Goal: Task Accomplishment & Management: Use online tool/utility

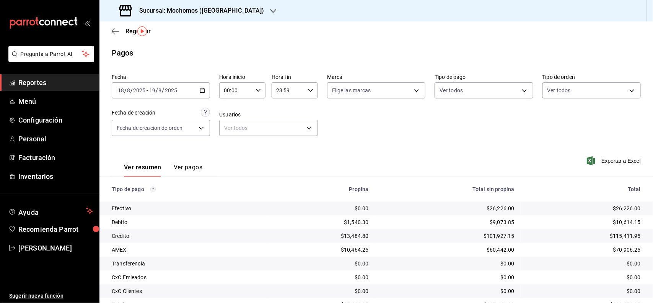
scroll to position [21, 0]
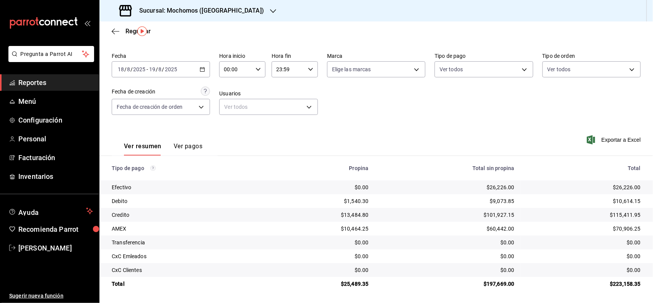
click at [63, 80] on span "Reportes" at bounding box center [55, 82] width 75 height 10
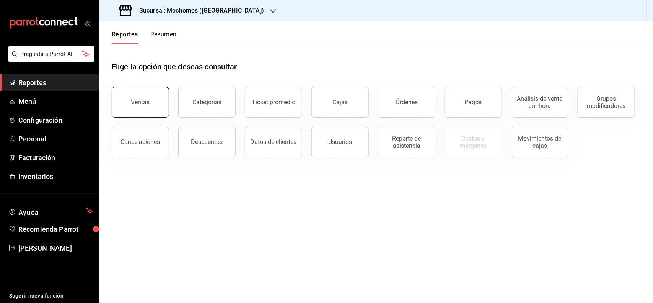
click at [122, 104] on button "Ventas" at bounding box center [140, 102] width 57 height 31
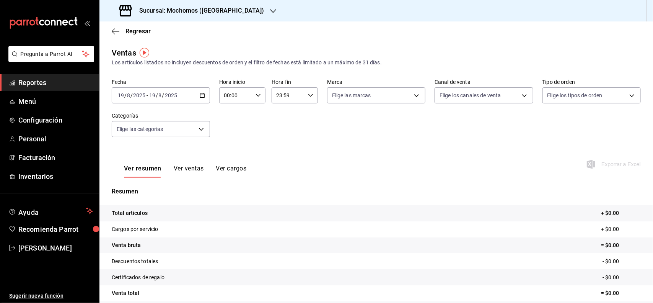
click at [201, 96] on icon "button" at bounding box center [202, 95] width 5 height 5
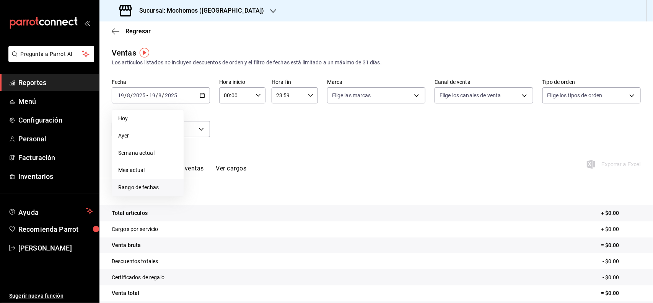
click at [140, 188] on span "Rango de fechas" at bounding box center [147, 187] width 59 height 8
click at [194, 193] on button "18" at bounding box center [199, 197] width 13 height 14
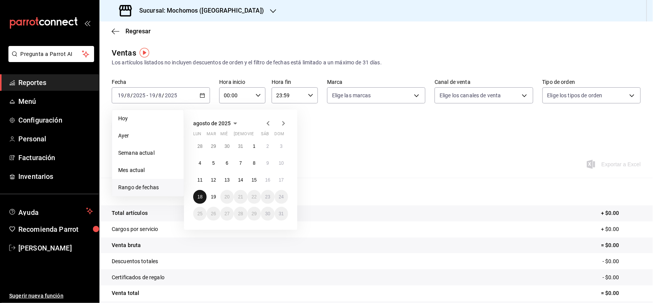
click at [206, 194] on button "18" at bounding box center [199, 197] width 13 height 14
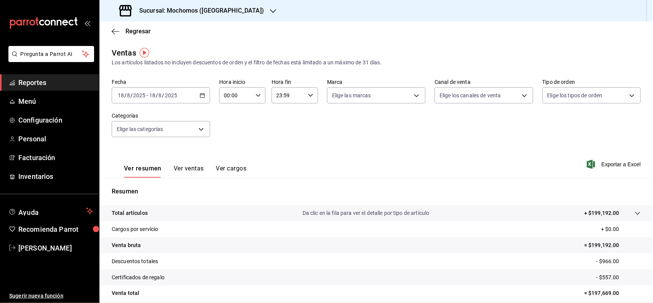
click at [203, 98] on div "[DATE] [DATE] - [DATE] [DATE]" at bounding box center [161, 95] width 98 height 16
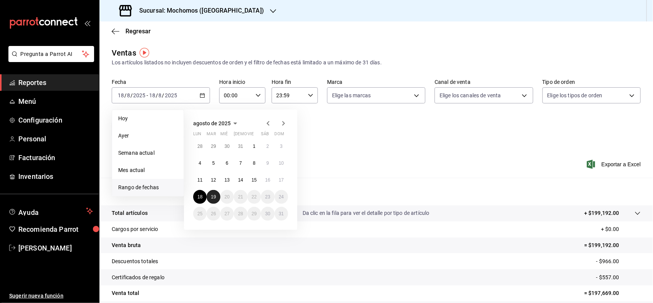
click at [208, 199] on button "19" at bounding box center [213, 197] width 13 height 14
click at [254, 90] on div "00:00 Hora inicio" at bounding box center [242, 95] width 46 height 16
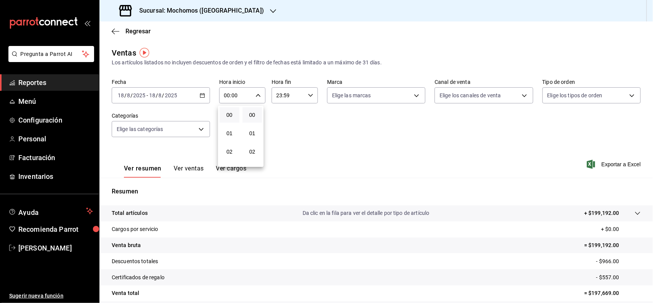
click at [184, 94] on div at bounding box center [326, 151] width 653 height 303
click at [194, 94] on div "[DATE] [DATE] - [DATE] [DATE]" at bounding box center [161, 95] width 98 height 16
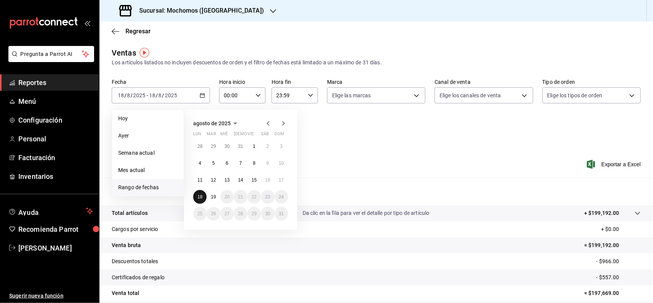
click at [203, 194] on button "18" at bounding box center [199, 197] width 13 height 14
click at [210, 194] on button "19" at bounding box center [213, 197] width 13 height 14
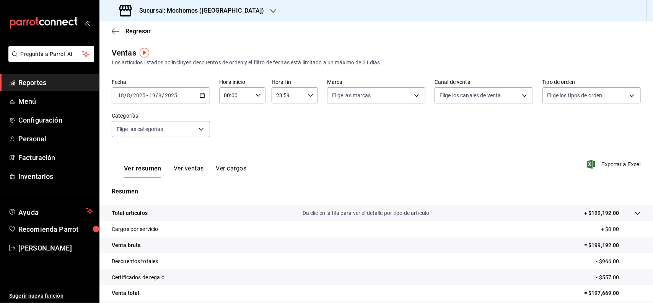
click at [262, 93] on div "00:00 Hora inicio" at bounding box center [242, 95] width 46 height 16
click at [230, 138] on span "04" at bounding box center [229, 140] width 11 height 6
type input "04:00"
click at [301, 91] on div at bounding box center [326, 151] width 653 height 303
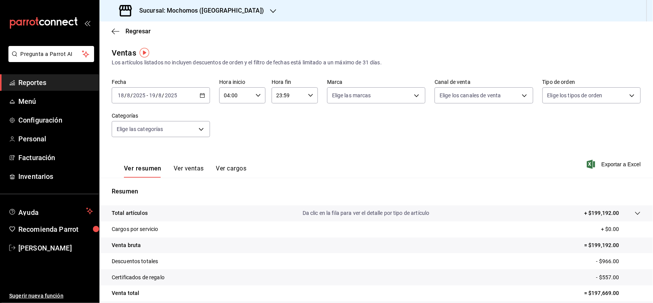
click at [300, 95] on input "23:59" at bounding box center [288, 95] width 33 height 15
click at [283, 139] on span "04" at bounding box center [281, 140] width 11 height 6
type input "04:59"
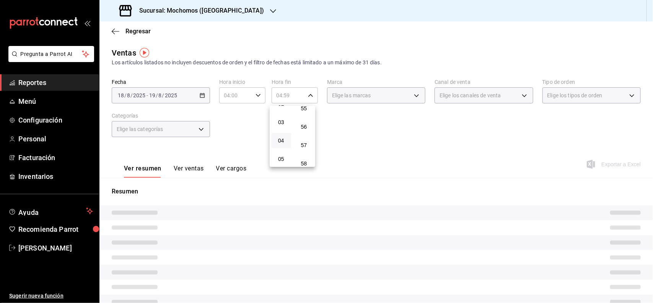
click at [429, 141] on div at bounding box center [326, 151] width 653 height 303
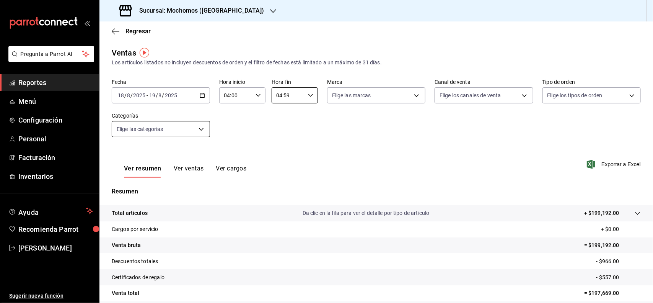
click at [201, 130] on body "Pregunta a Parrot AI Reportes Menú Configuración Personal Facturación Inventari…" at bounding box center [326, 151] width 653 height 303
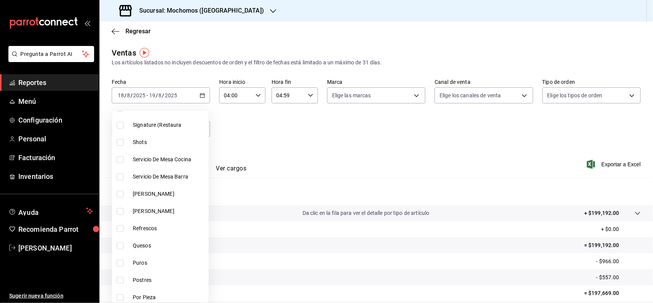
scroll to position [430, 0]
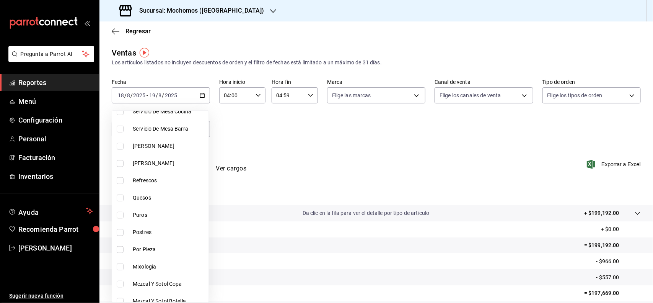
click at [163, 192] on li "Quesos" at bounding box center [160, 197] width 96 height 17
type input "11976785-86d8-41ba-9aa7-4084a17ce549"
checkbox input "true"
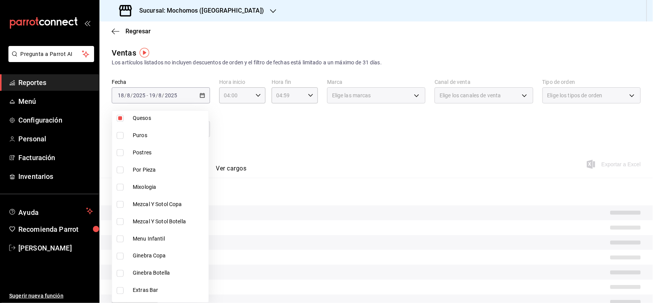
scroll to position [526, 0]
click at [156, 136] on span "Postres" at bounding box center [169, 136] width 73 height 8
type input "11976785-86d8-41ba-9aa7-4084a17ce549,605121e7-d6d7-43b3-809b-609289fe2eb1"
checkbox input "true"
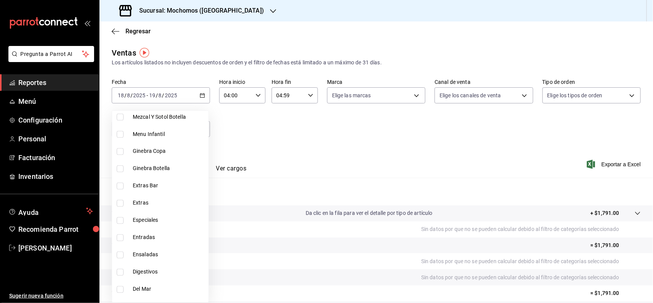
scroll to position [622, 0]
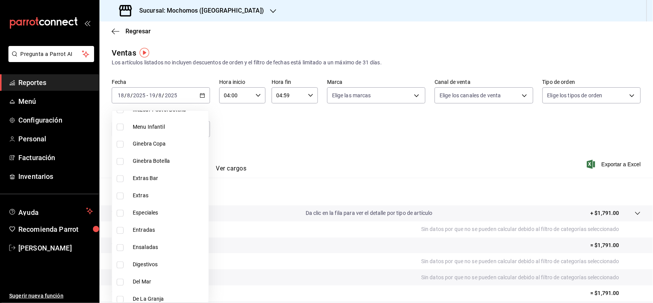
click at [155, 223] on li "Entradas" at bounding box center [160, 229] width 96 height 17
type input "11976785-86d8-41ba-9aa7-4084a17ce549,605121e7-d6d7-43b3-809b-609289fe2eb1,51730…"
checkbox input "true"
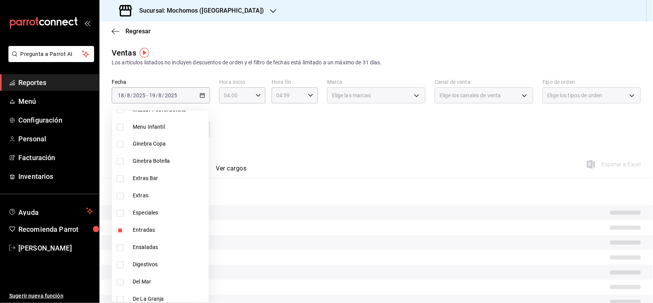
click at [156, 243] on span "Ensaladas" at bounding box center [169, 247] width 73 height 8
type input "11976785-86d8-41ba-9aa7-4084a17ce549,605121e7-d6d7-43b3-809b-609289fe2eb1,51730…"
checkbox input "true"
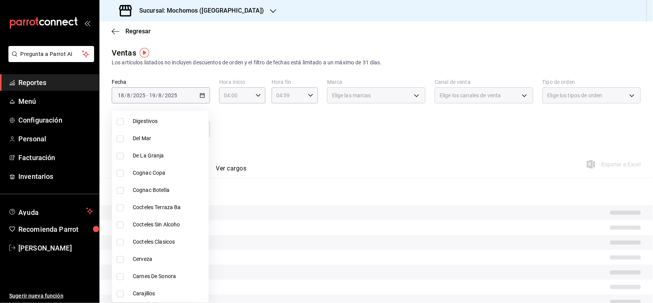
scroll to position [813, 0]
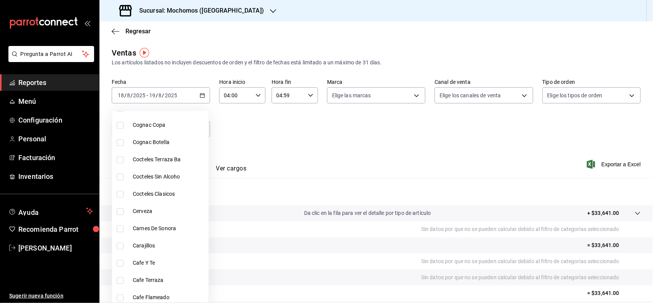
click at [173, 226] on span "Carnes De Sonora" at bounding box center [169, 228] width 73 height 8
type input "11976785-86d8-41ba-9aa7-4084a17ce549,605121e7-d6d7-43b3-809b-609289fe2eb1,51730…"
checkbox input "true"
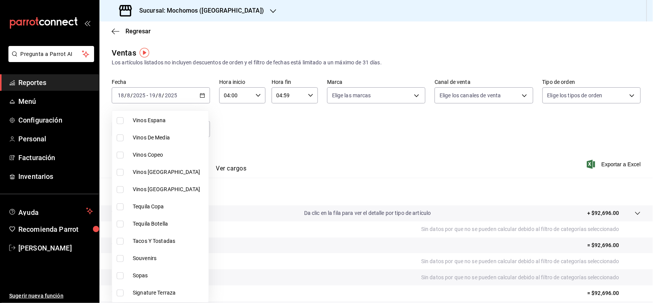
scroll to position [150, 0]
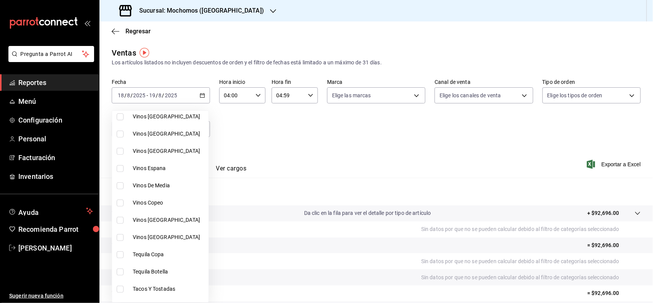
click at [168, 283] on li "Tacos Y Tostadas" at bounding box center [160, 288] width 96 height 17
type input "11976785-86d8-41ba-9aa7-4084a17ce549,605121e7-d6d7-43b3-809b-609289fe2eb1,51730…"
checkbox input "true"
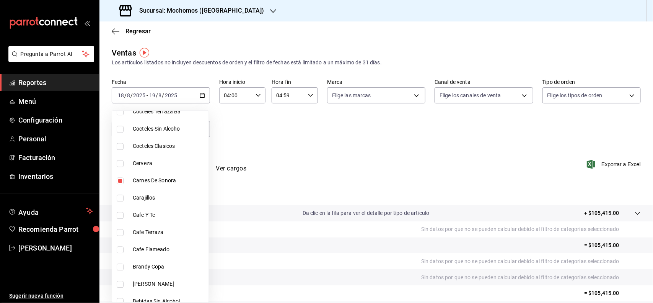
scroll to position [867, 0]
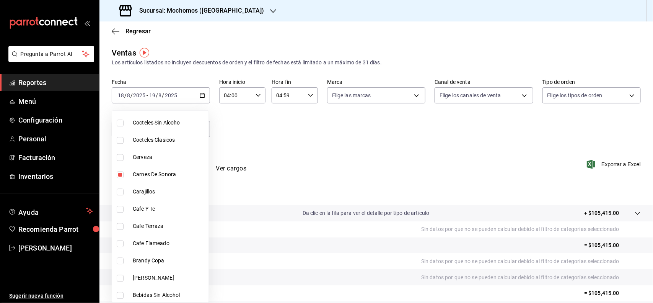
click at [532, 127] on div at bounding box center [326, 151] width 653 height 303
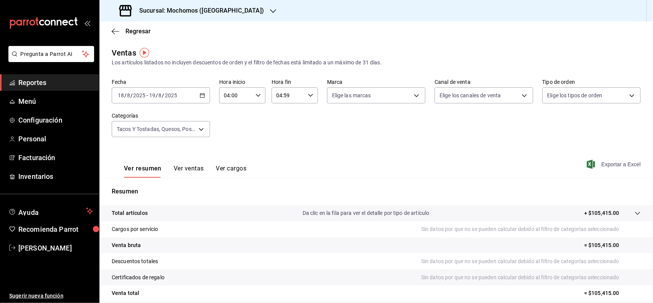
click at [590, 160] on span "Exportar a Excel" at bounding box center [614, 164] width 52 height 9
click at [194, 127] on body "Pregunta a Parrot AI Reportes Menú Configuración Personal Facturación Inventari…" at bounding box center [326, 151] width 653 height 303
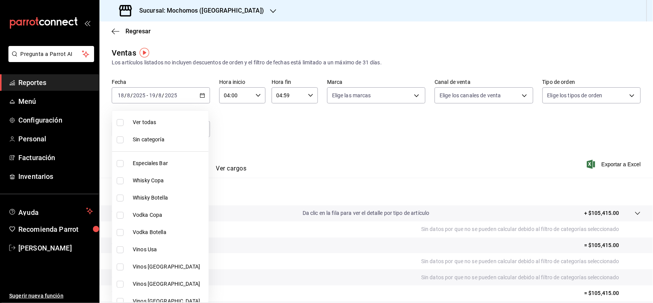
click at [154, 121] on span "Ver todas" at bounding box center [169, 122] width 73 height 8
type input "2d195258-a112-483e-9c41-0e6351594330,d48f3e9a-3ab1-4b8f-8ab3-d3938f1810f2,a94d4…"
checkbox input "true"
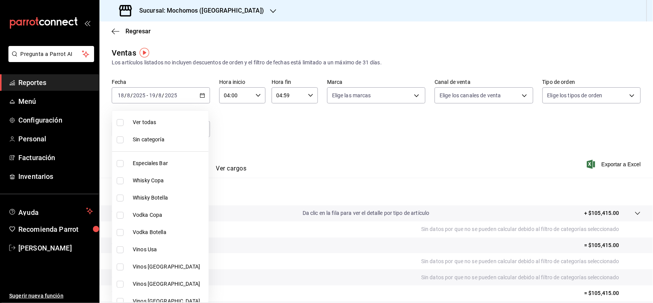
checkbox input "true"
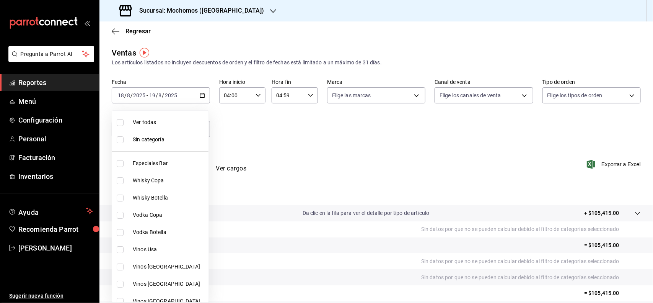
checkbox input "true"
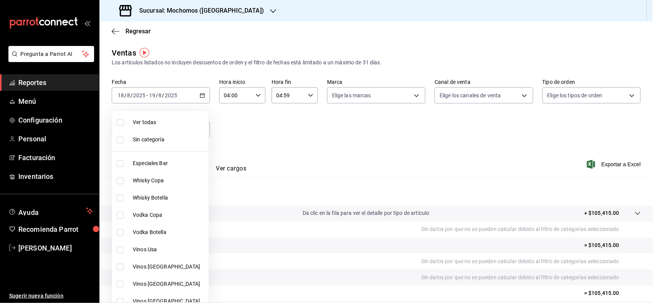
checkbox input "true"
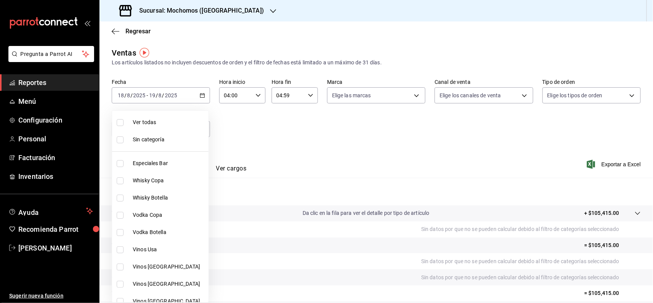
checkbox input "true"
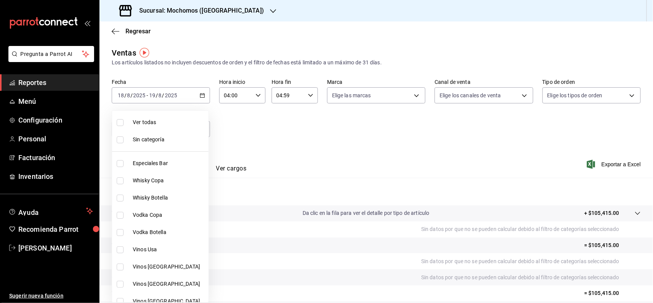
checkbox input "true"
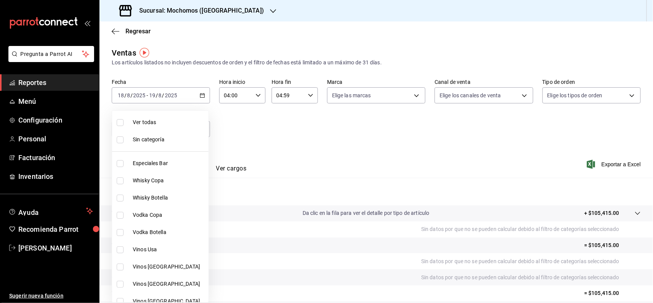
checkbox input "true"
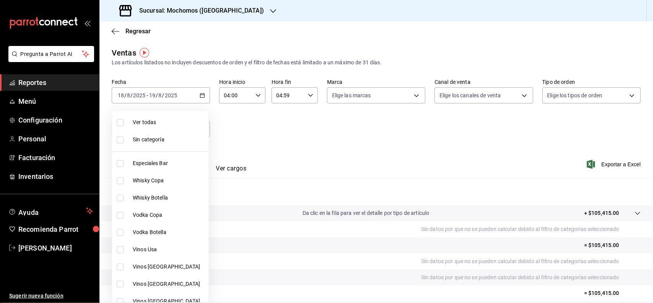
checkbox input "true"
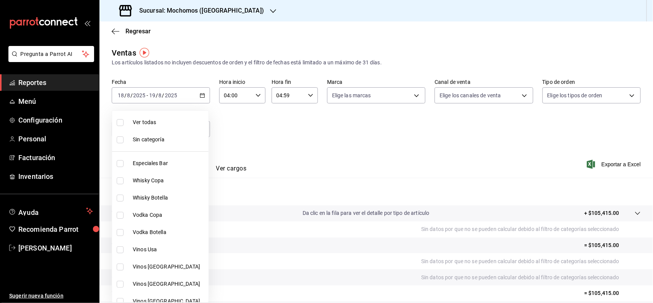
checkbox input "true"
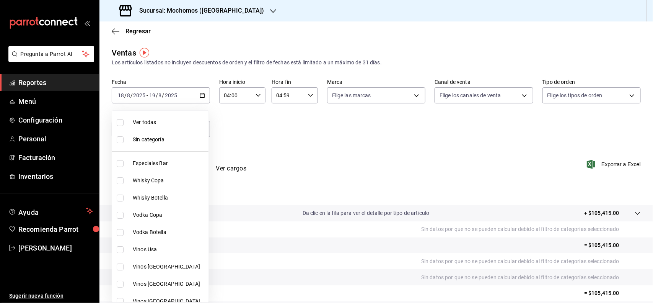
checkbox input "true"
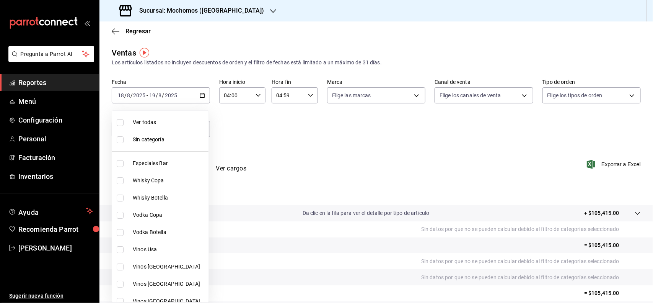
checkbox input "true"
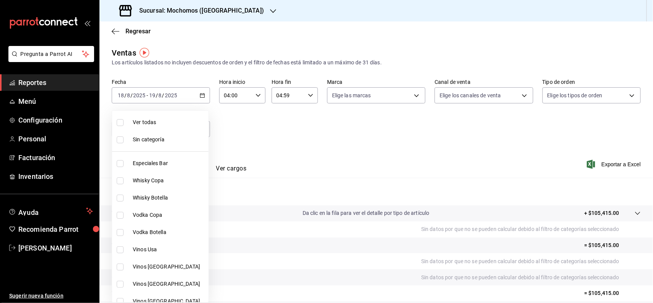
checkbox input "true"
click at [121, 116] on li "Ver todas" at bounding box center [160, 122] width 96 height 17
checkbox input "false"
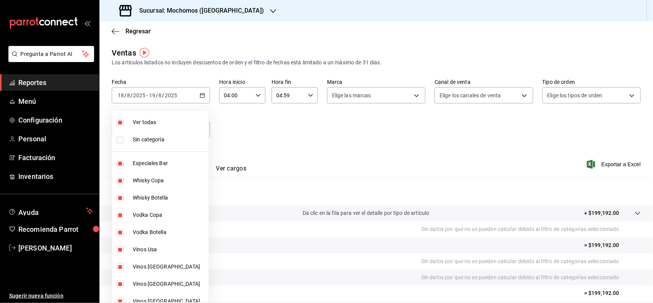
checkbox input "false"
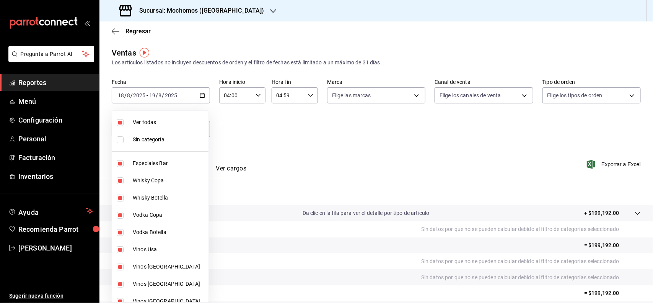
checkbox input "false"
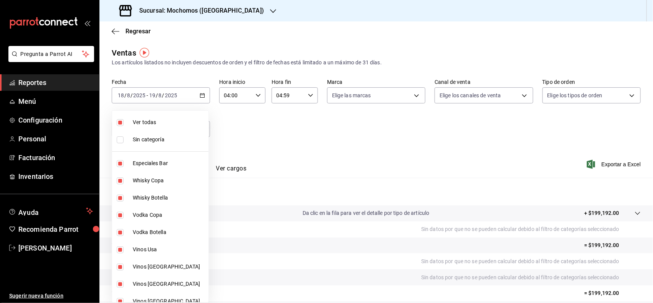
checkbox input "false"
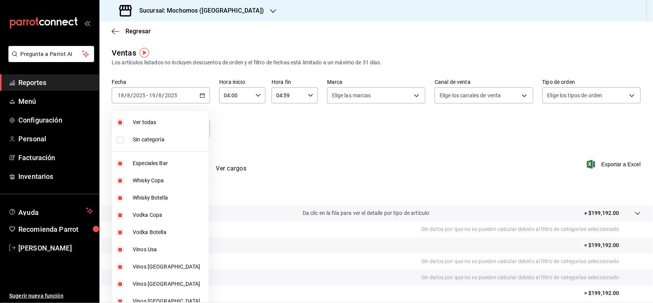
checkbox input "false"
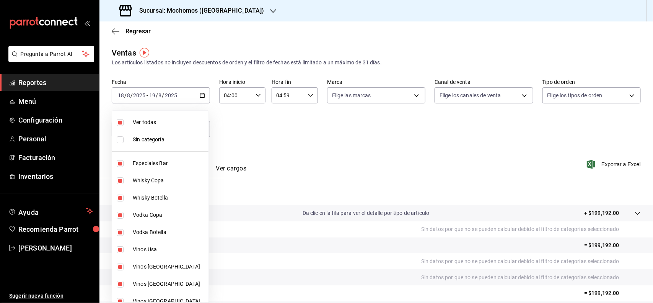
checkbox input "false"
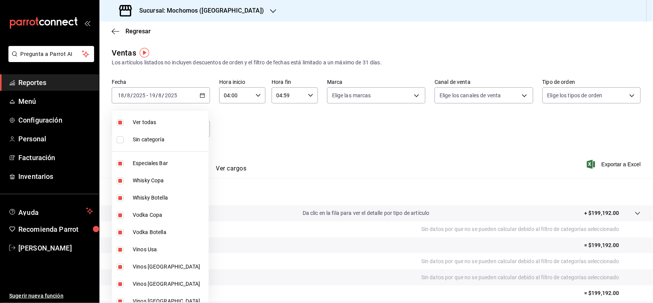
checkbox input "false"
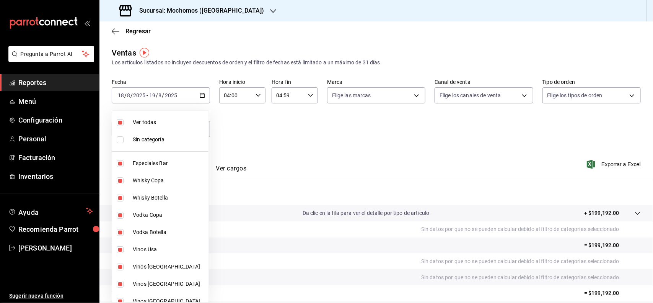
checkbox input "false"
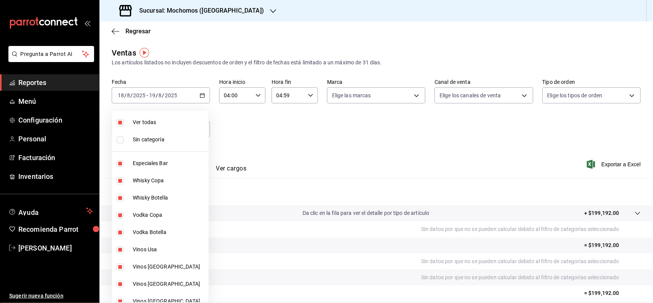
checkbox input "false"
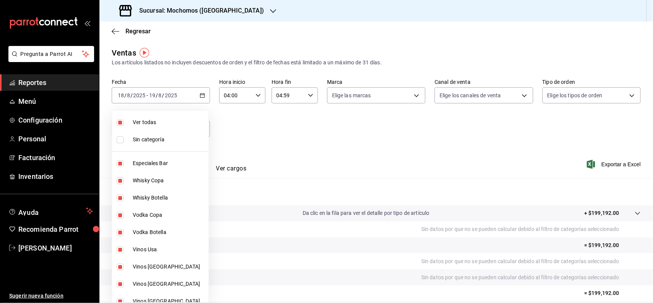
checkbox input "false"
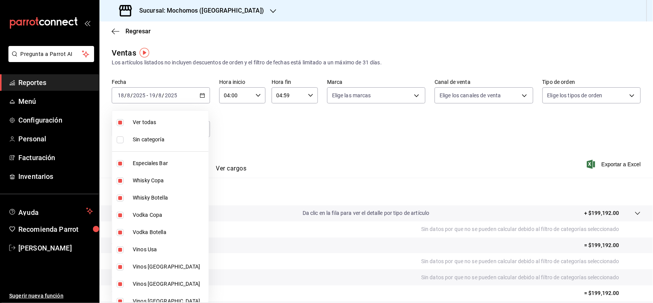
checkbox input "false"
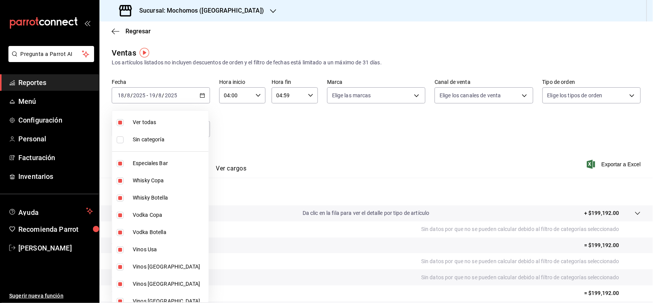
checkbox input "false"
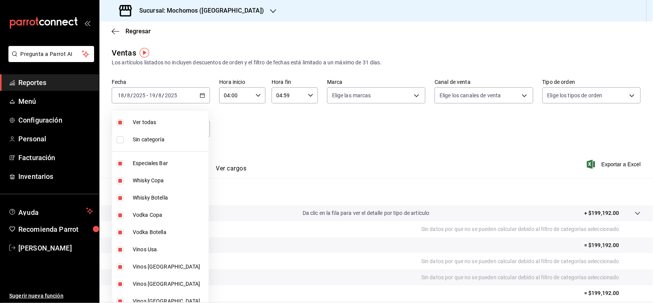
checkbox input "false"
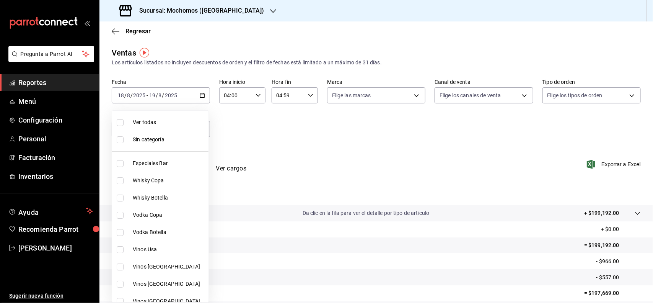
click at [269, 146] on div at bounding box center [326, 151] width 653 height 303
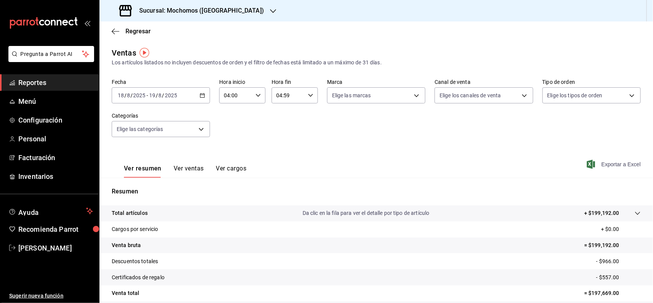
click at [626, 164] on span "Exportar a Excel" at bounding box center [614, 164] width 52 height 9
click at [63, 85] on span "Reportes" at bounding box center [55, 82] width 75 height 10
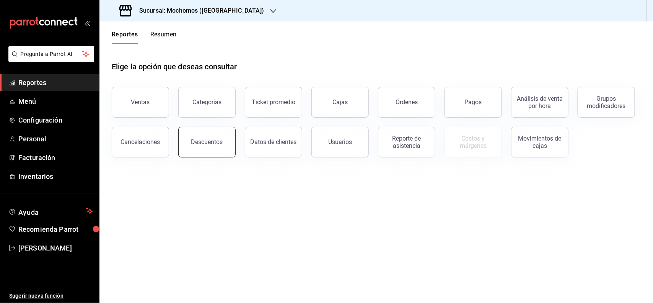
click at [205, 150] on button "Descuentos" at bounding box center [206, 142] width 57 height 31
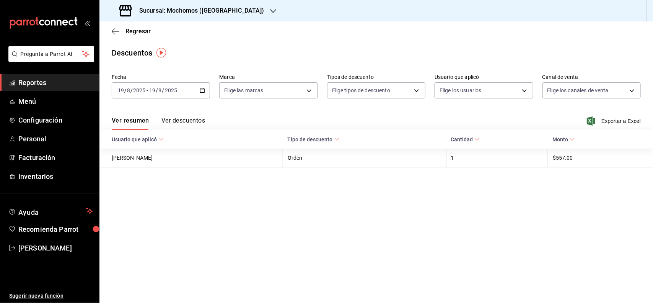
click at [209, 91] on div "[DATE] [DATE] - [DATE] [DATE]" at bounding box center [161, 90] width 98 height 16
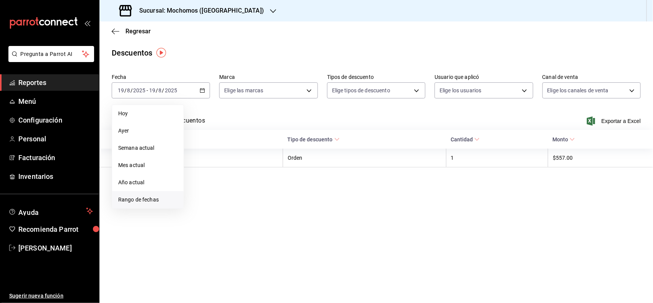
click at [160, 202] on span "Rango de fechas" at bounding box center [147, 199] width 59 height 8
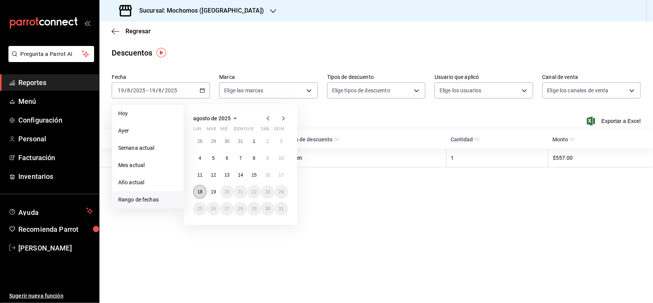
click at [201, 190] on abbr "18" at bounding box center [199, 191] width 5 height 5
click at [213, 190] on abbr "19" at bounding box center [213, 191] width 5 height 5
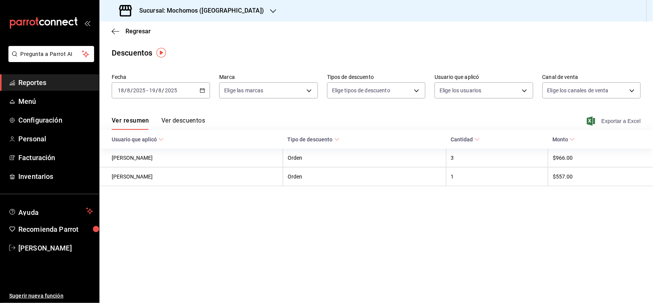
click at [610, 123] on span "Exportar a Excel" at bounding box center [614, 120] width 52 height 9
